Goal: Information Seeking & Learning: Learn about a topic

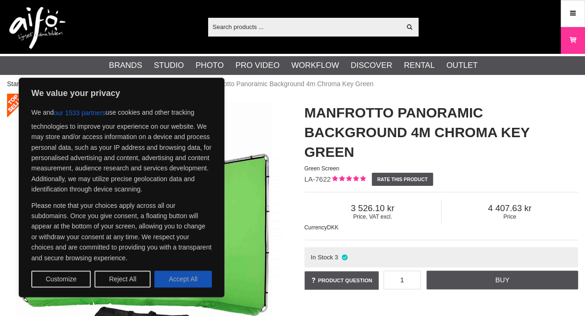
click at [189, 275] on button "Accept All" at bounding box center [183, 278] width 58 height 17
checkbox input "true"
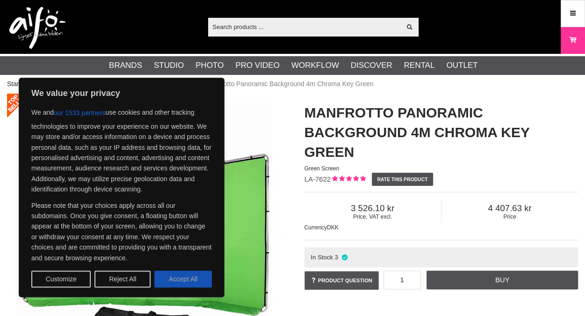
checkbox input "true"
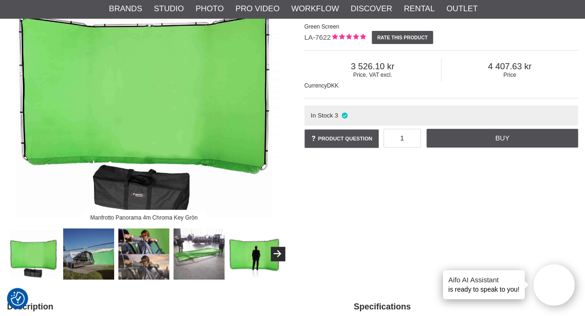
scroll to position [140, 0]
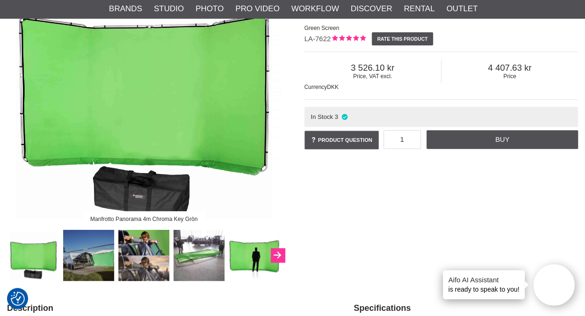
click at [276, 254] on icon "Next" at bounding box center [277, 255] width 11 height 8
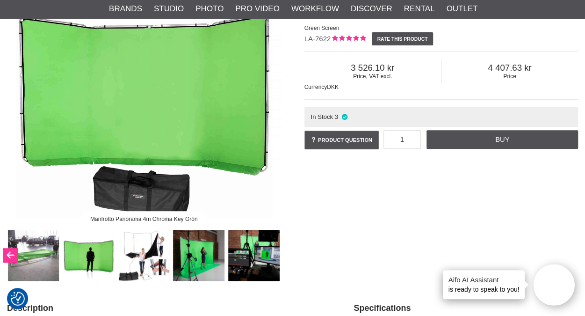
click at [10, 254] on button "Previous" at bounding box center [10, 255] width 14 height 14
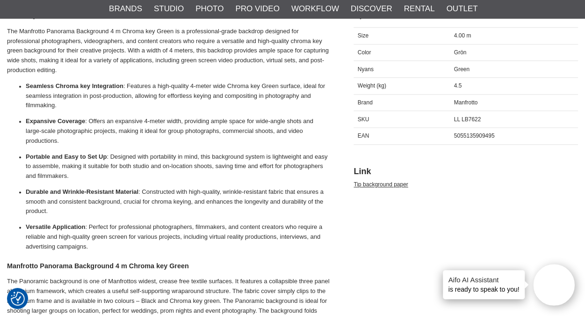
scroll to position [421, 0]
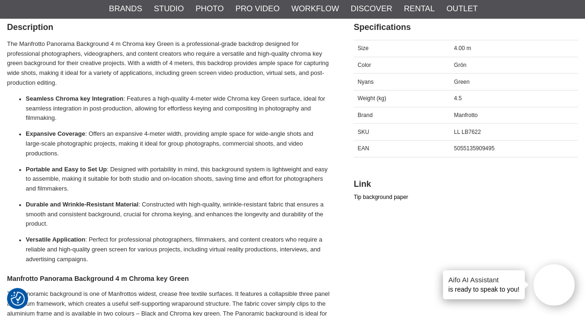
click at [377, 195] on link "Tip background paper" at bounding box center [381, 197] width 54 height 7
click at [36, 132] on strong "Expansive Coverage" at bounding box center [55, 133] width 59 height 7
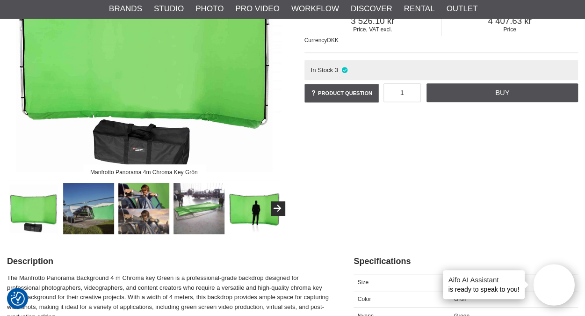
scroll to position [328, 0]
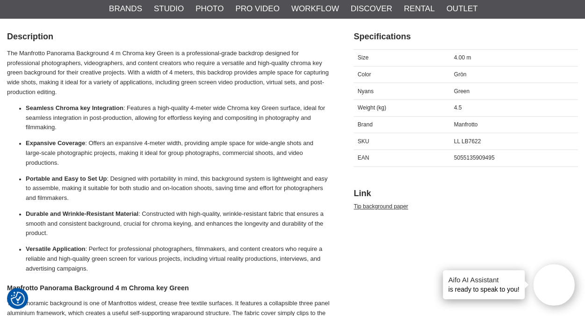
drag, startPoint x: 433, startPoint y: 146, endPoint x: 436, endPoint y: 167, distance: 21.7
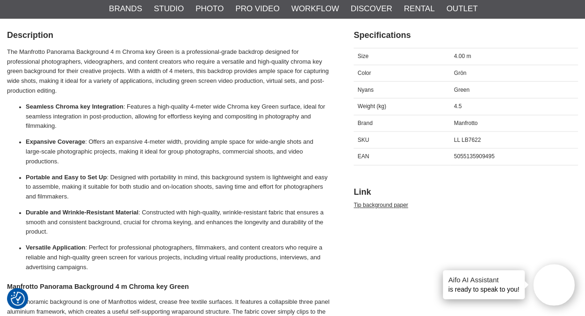
drag, startPoint x: 427, startPoint y: 70, endPoint x: 428, endPoint y: 79, distance: 8.4
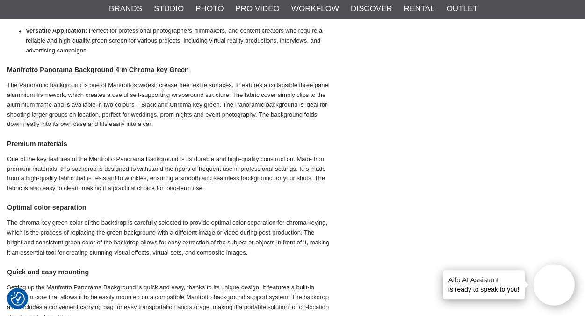
scroll to position [702, 0]
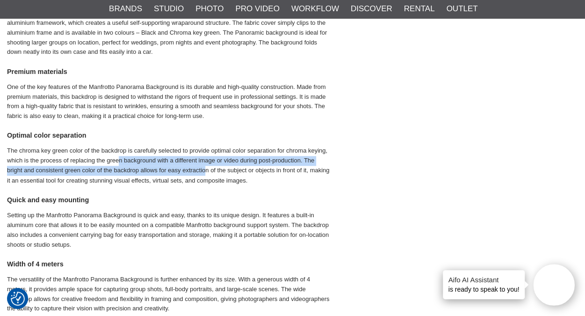
drag, startPoint x: 117, startPoint y: 159, endPoint x: 212, endPoint y: 171, distance: 94.8
click at [210, 170] on p "The chroma key green color of the backdrop is carefully selected to provide opt…" at bounding box center [168, 165] width 323 height 39
click at [212, 171] on p "The chroma key green color of the backdrop is carefully selected to provide opt…" at bounding box center [168, 165] width 323 height 39
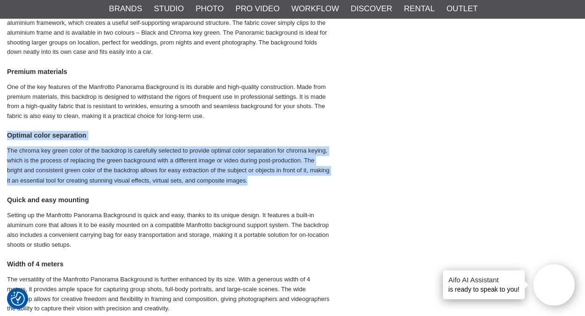
drag, startPoint x: 252, startPoint y: 180, endPoint x: 7, endPoint y: 132, distance: 249.8
click at [7, 132] on div "The Manfrotto Panorama Background 4 m Chroma key Green is a professional-grade …" at bounding box center [168, 209] width 323 height 901
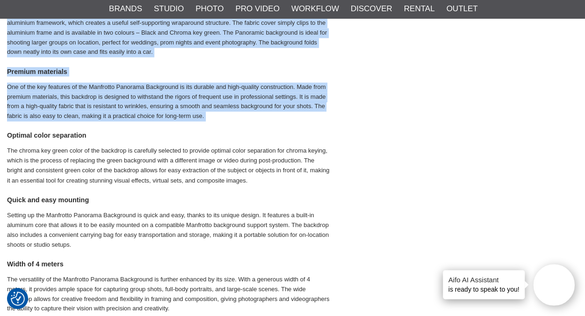
click at [8, 134] on h4 "Optimal color separation" at bounding box center [168, 135] width 323 height 9
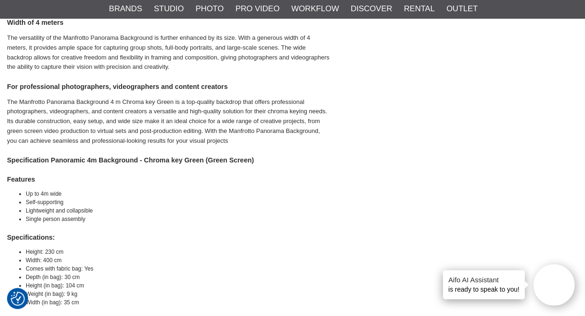
drag, startPoint x: 91, startPoint y: 155, endPoint x: 94, endPoint y: 196, distance: 40.8
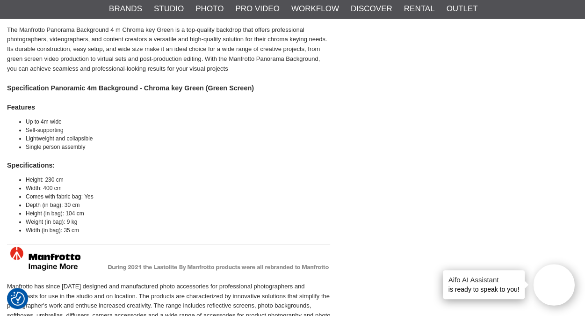
scroll to position [1046, 0]
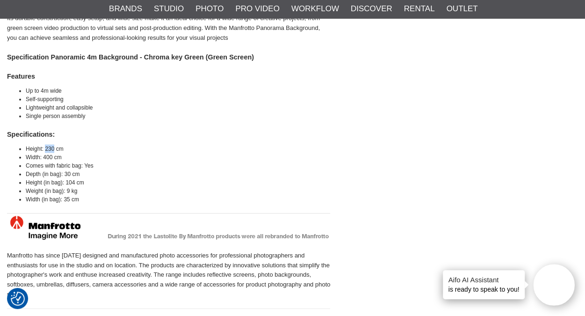
drag, startPoint x: 45, startPoint y: 148, endPoint x: 53, endPoint y: 148, distance: 8.4
click at [53, 148] on li "Height: 230 cm" at bounding box center [178, 149] width 305 height 8
drag, startPoint x: 53, startPoint y: 148, endPoint x: 69, endPoint y: 150, distance: 16.0
click at [71, 150] on li "Height: 230 cm" at bounding box center [178, 149] width 305 height 8
drag, startPoint x: 53, startPoint y: 147, endPoint x: 45, endPoint y: 147, distance: 8.0
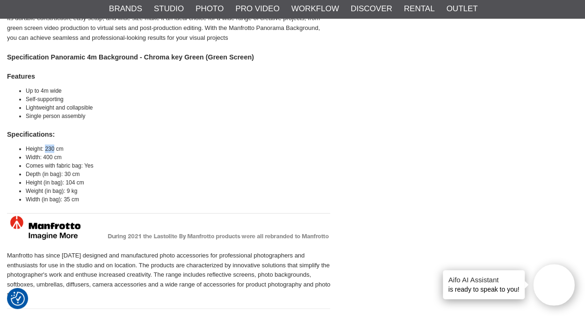
click at [45, 147] on li "Height: 230 cm" at bounding box center [178, 149] width 305 height 8
drag, startPoint x: 45, startPoint y: 147, endPoint x: 92, endPoint y: 148, distance: 46.3
click at [92, 148] on li "Height: 230 cm" at bounding box center [178, 149] width 305 height 8
drag, startPoint x: 45, startPoint y: 148, endPoint x: 60, endPoint y: 147, distance: 15.0
click at [60, 147] on li "Height: 230 cm" at bounding box center [178, 149] width 305 height 8
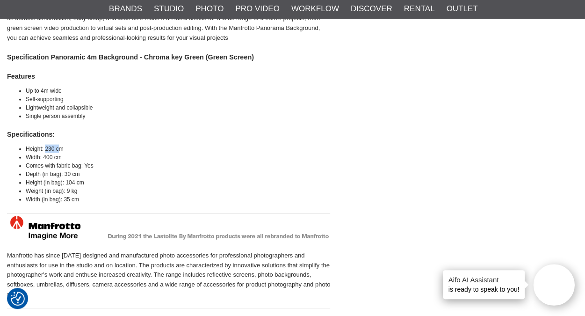
click at [60, 147] on li "Height: 230 cm" at bounding box center [178, 149] width 305 height 8
click at [65, 148] on li "Height: 230 cm" at bounding box center [178, 149] width 305 height 8
drag, startPoint x: 64, startPoint y: 148, endPoint x: 47, endPoint y: 149, distance: 16.9
click at [47, 149] on li "Height: 230 cm" at bounding box center [178, 149] width 305 height 8
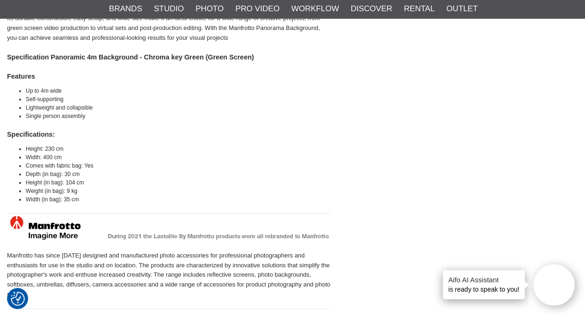
click at [47, 156] on li "Width: 400 cm" at bounding box center [178, 157] width 305 height 8
drag, startPoint x: 55, startPoint y: 166, endPoint x: 65, endPoint y: 165, distance: 9.4
click at [64, 165] on li "Comes with fabric bag: Yes" at bounding box center [178, 165] width 305 height 8
drag, startPoint x: 65, startPoint y: 165, endPoint x: 89, endPoint y: 165, distance: 24.3
click at [89, 165] on li "Comes with fabric bag: Yes" at bounding box center [178, 165] width 305 height 8
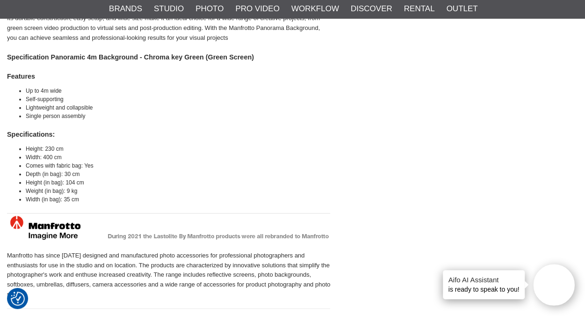
drag, startPoint x: 89, startPoint y: 165, endPoint x: 51, endPoint y: 167, distance: 38.0
click at [51, 167] on li "Comes with fabric bag: Yes" at bounding box center [178, 165] width 305 height 8
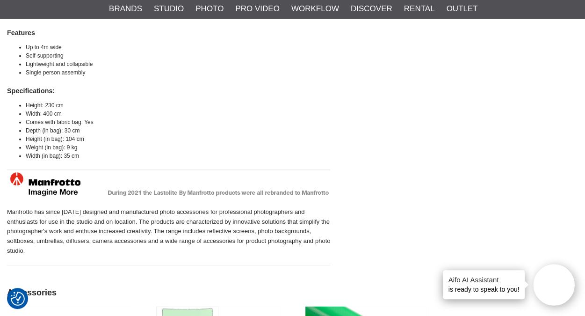
drag, startPoint x: 123, startPoint y: 175, endPoint x: 113, endPoint y: 200, distance: 26.5
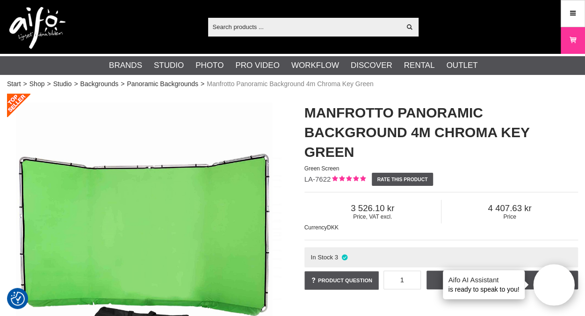
scroll to position [47, 0]
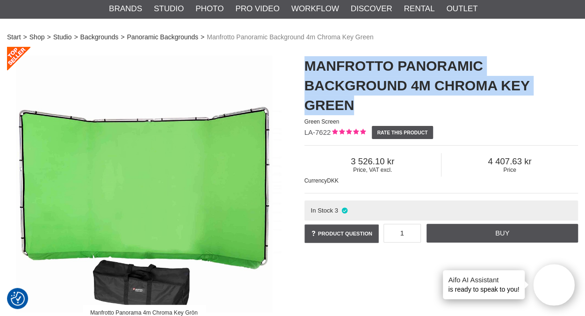
drag, startPoint x: 358, startPoint y: 104, endPoint x: 306, endPoint y: 66, distance: 65.0
click at [306, 66] on h1 "Manfrotto Panoramic Background 4m Chroma Key Green" at bounding box center [442, 85] width 274 height 59
click at [303, 66] on div "Manfrotto Panoramic Background 4m Chroma Key Green Green Screen LA-7622 Rate th…" at bounding box center [442, 150] width 298 height 207
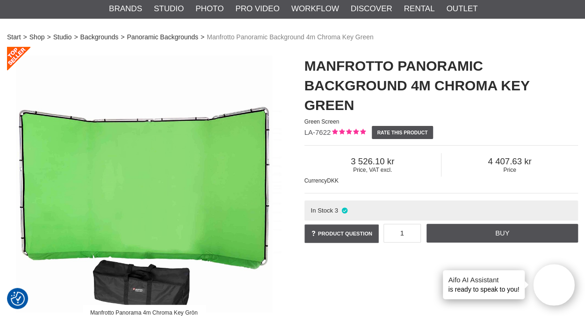
click at [287, 64] on div "Manfrotto Panorama 4m Chroma Key Grön" at bounding box center [144, 211] width 298 height 328
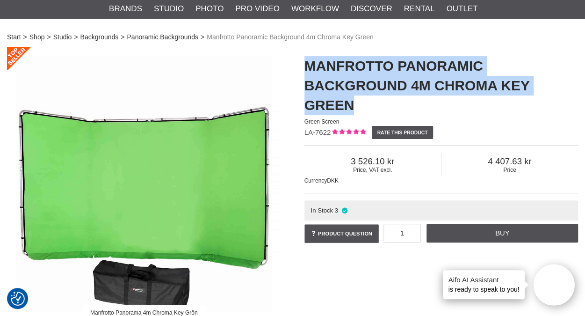
drag, startPoint x: 297, startPoint y: 61, endPoint x: 370, endPoint y: 108, distance: 86.7
click at [370, 108] on div "Manfrotto Panoramic Background 4m Chroma Key Green Green Screen LA-7622 Rate th…" at bounding box center [442, 150] width 298 height 207
click at [370, 108] on h1 "Manfrotto Panoramic Background 4m Chroma Key Green" at bounding box center [442, 85] width 274 height 59
click at [363, 108] on h1 "Manfrotto Panoramic Background 4m Chroma Key Green" at bounding box center [442, 85] width 274 height 59
drag, startPoint x: 359, startPoint y: 107, endPoint x: 304, endPoint y: 67, distance: 68.3
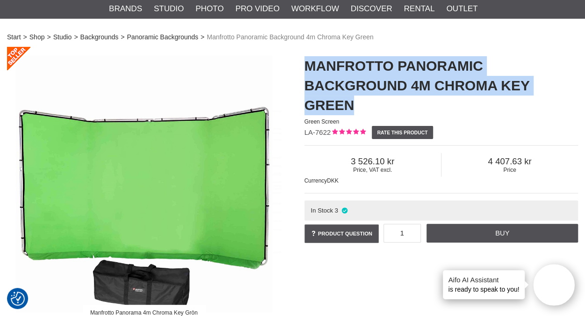
click at [305, 67] on h1 "Manfrotto Panoramic Background 4m Chroma Key Green" at bounding box center [442, 85] width 274 height 59
click at [304, 67] on div "Manfrotto Panoramic Background 4m Chroma Key Green Green Screen LA-7622 Rate th…" at bounding box center [442, 150] width 298 height 207
click at [295, 64] on div "Manfrotto Panoramic Background 4m Chroma Key Green Green Screen LA-7622 Rate th…" at bounding box center [442, 150] width 298 height 207
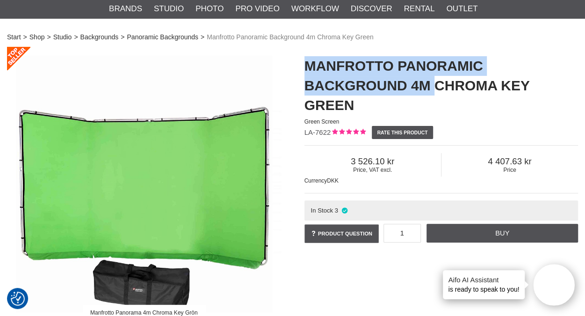
drag, startPoint x: 307, startPoint y: 64, endPoint x: 435, endPoint y: 93, distance: 131.0
click at [435, 93] on h1 "Manfrotto Panoramic Background 4m Chroma Key Green" at bounding box center [442, 85] width 274 height 59
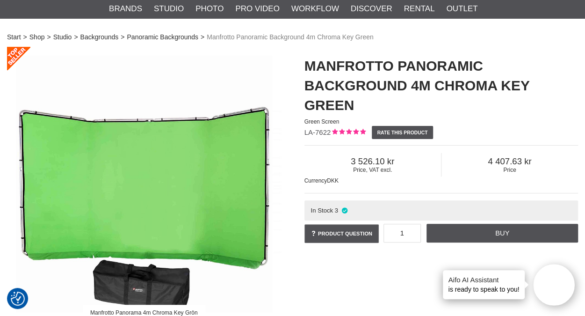
drag, startPoint x: 435, startPoint y: 93, endPoint x: 376, endPoint y: 105, distance: 59.8
click at [385, 102] on h1 "Manfrotto Panoramic Background 4m Chroma Key Green" at bounding box center [442, 85] width 274 height 59
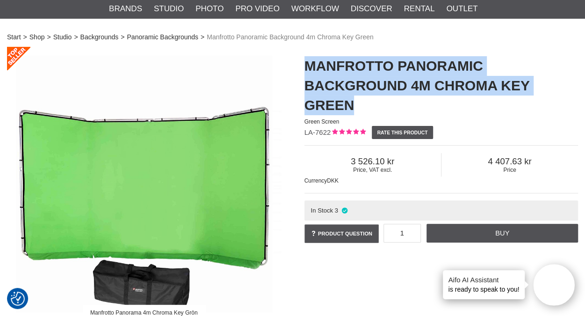
drag, startPoint x: 363, startPoint y: 107, endPoint x: 299, endPoint y: 61, distance: 78.1
click at [299, 61] on div "Manfrotto Panoramic Background 4m Chroma Key Green Green Screen LA-7622 Rate th…" at bounding box center [442, 150] width 298 height 207
click at [296, 72] on div "Manfrotto Panoramic Background 4m Chroma Key Green Green Screen LA-7622 Rate th…" at bounding box center [442, 150] width 298 height 207
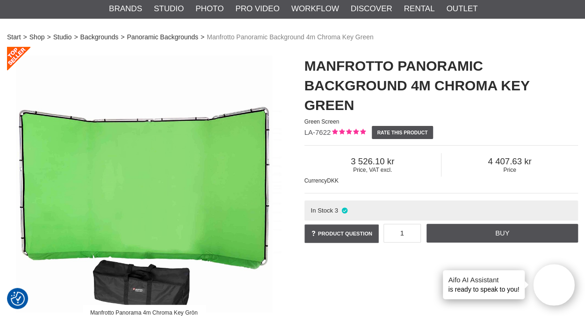
click at [308, 68] on h1 "Manfrotto Panoramic Background 4m Chroma Key Green" at bounding box center [442, 85] width 274 height 59
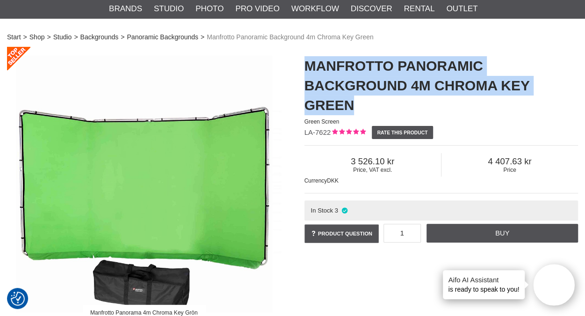
drag, startPoint x: 306, startPoint y: 62, endPoint x: 354, endPoint y: 102, distance: 62.8
click at [354, 102] on h1 "Manfrotto Panoramic Background 4m Chroma Key Green" at bounding box center [442, 85] width 274 height 59
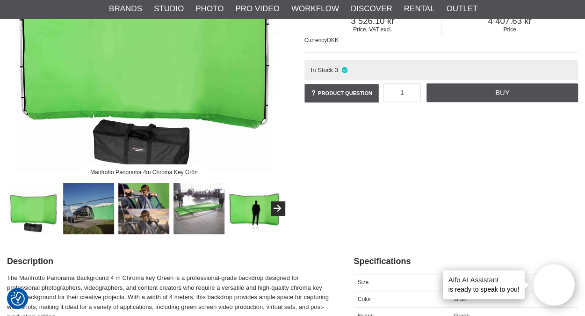
scroll to position [140, 0]
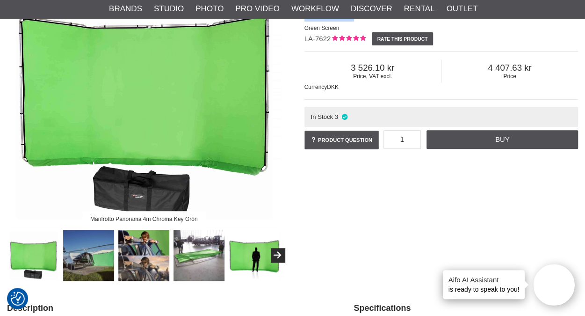
click at [203, 248] on img at bounding box center [199, 255] width 51 height 51
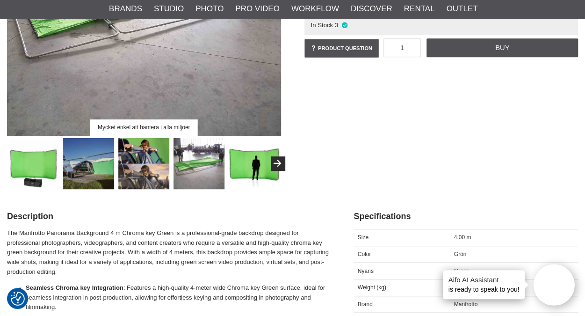
scroll to position [234, 0]
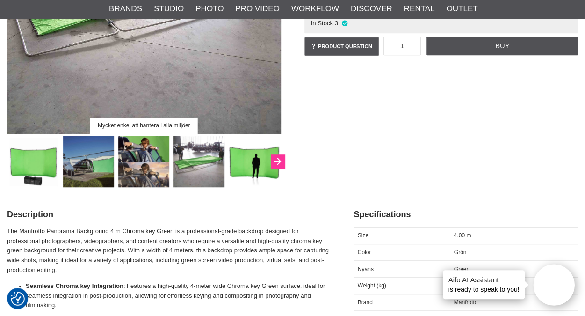
click at [272, 159] on button "Next" at bounding box center [278, 161] width 14 height 14
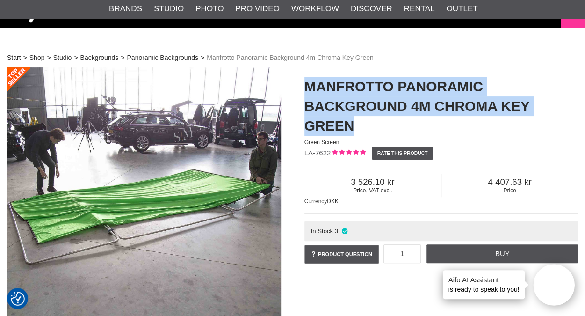
scroll to position [0, 0]
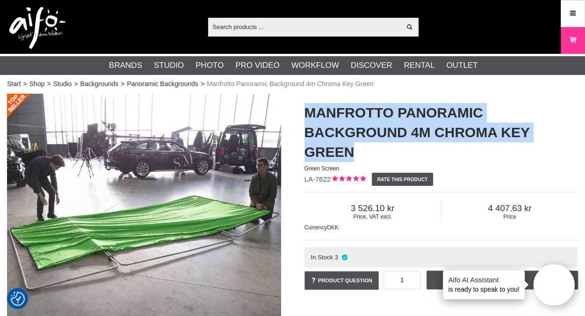
click at [438, 127] on h1 "Manfrotto Panoramic Background 4m Chroma Key Green" at bounding box center [442, 132] width 274 height 59
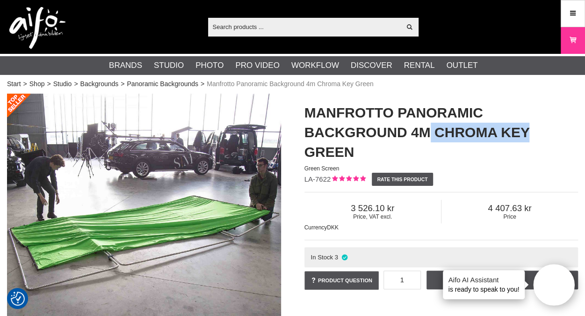
drag, startPoint x: 429, startPoint y: 132, endPoint x: 532, endPoint y: 138, distance: 103.1
click at [532, 138] on h1 "Manfrotto Panoramic Background 4m Chroma Key Green" at bounding box center [442, 132] width 274 height 59
click at [320, 117] on h1 "Manfrotto Panoramic Background 4m Chroma Key Green" at bounding box center [442, 132] width 274 height 59
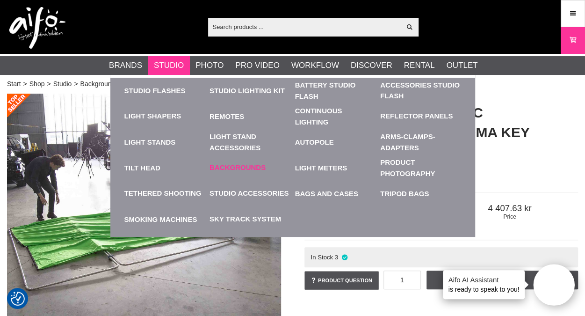
click at [244, 164] on link "Backgrounds" at bounding box center [238, 167] width 56 height 11
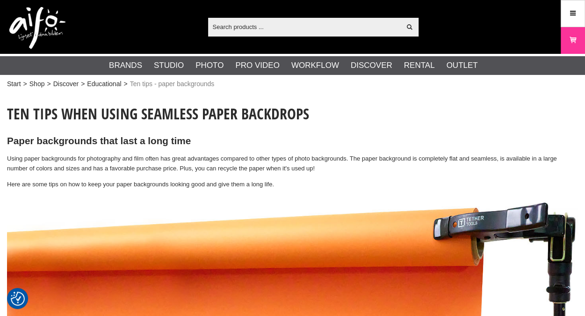
drag, startPoint x: 0, startPoint y: 0, endPoint x: 102, endPoint y: 183, distance: 209.1
click at [102, 183] on p "Here are some tips on how to keep your paper backgrounds looking good and give …" at bounding box center [292, 185] width 571 height 10
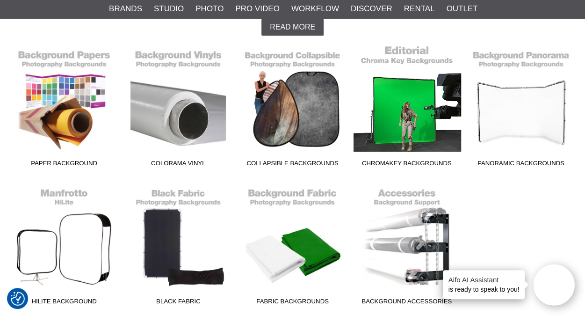
scroll to position [234, 0]
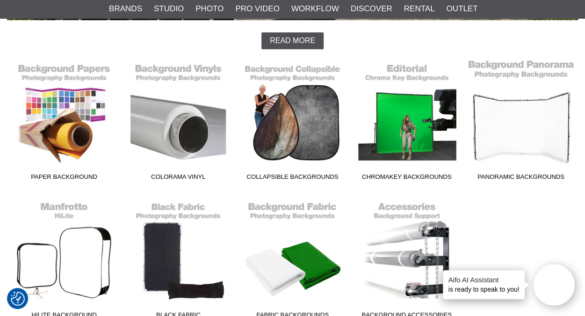
click at [522, 117] on link "Panoramic Backgrounds" at bounding box center [521, 121] width 114 height 126
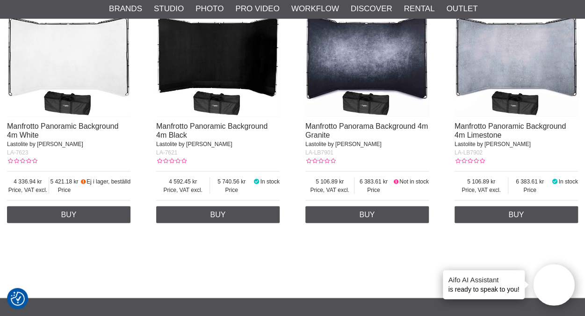
scroll to position [713, 0]
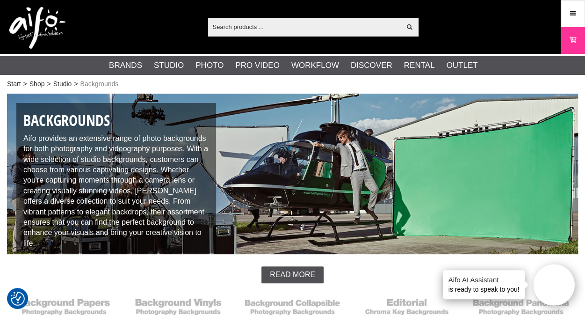
click at [557, 111] on img at bounding box center [292, 174] width 571 height 161
